Goal: Go to known website: Access a specific website the user already knows

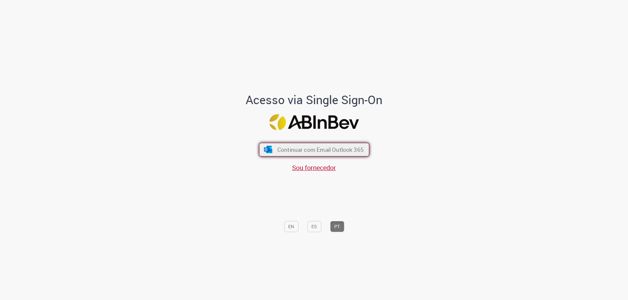
click at [321, 154] on span "Continuar com Email Outlook 365" at bounding box center [320, 150] width 86 height 8
